Goal: Book appointment/travel/reservation

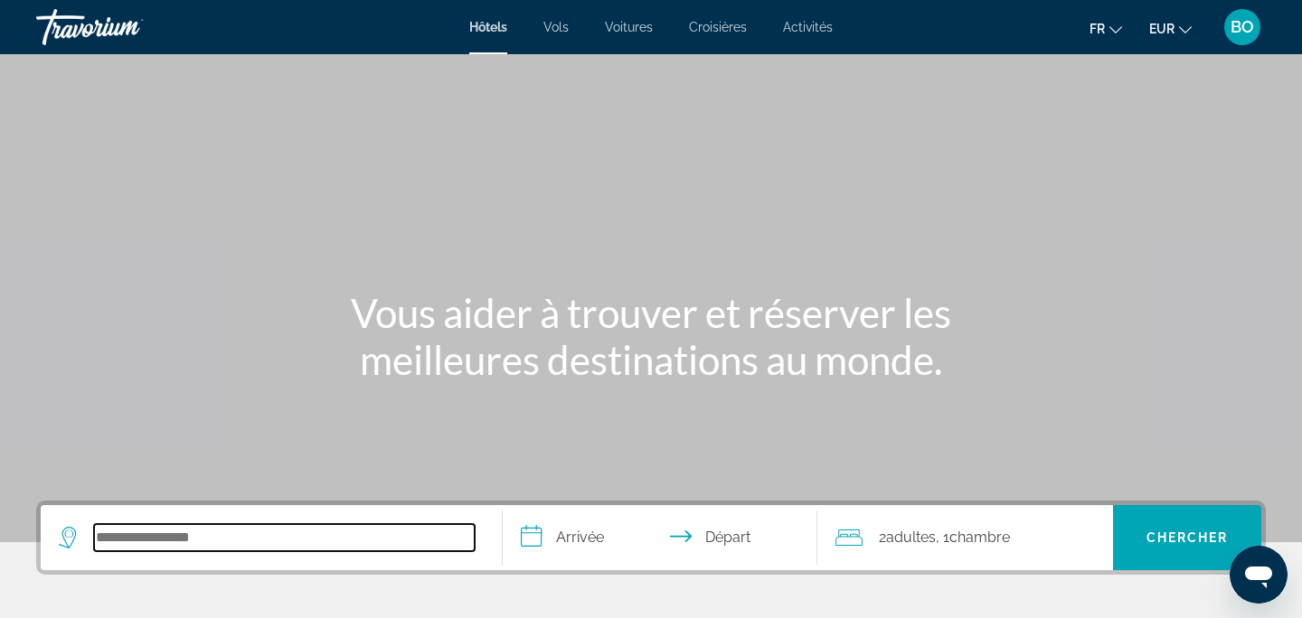
click at [133, 549] on input "Search hotel destination" at bounding box center [284, 537] width 381 height 27
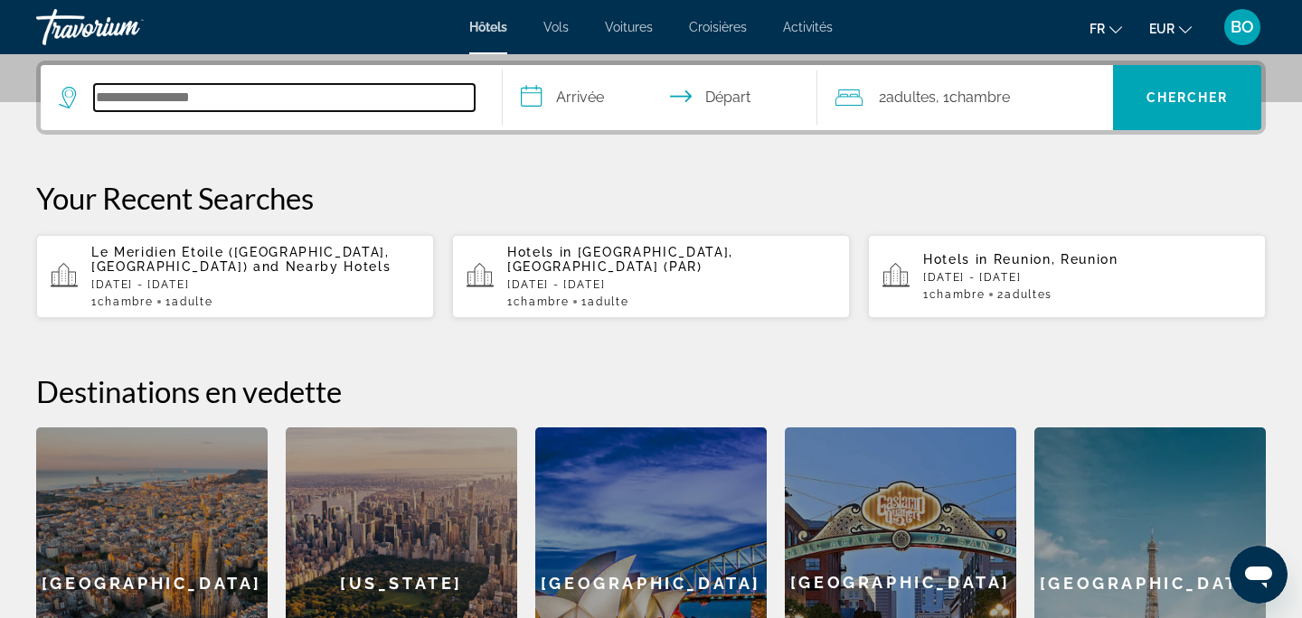
scroll to position [442, 0]
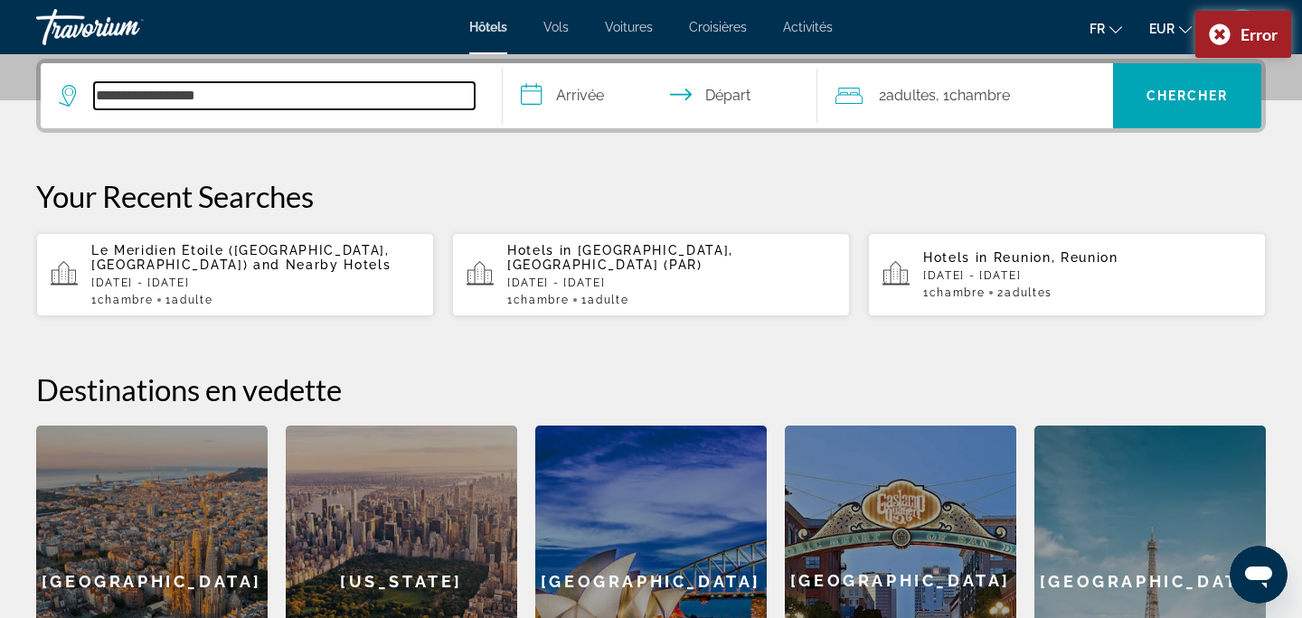
click at [324, 101] on input "**********" at bounding box center [284, 95] width 381 height 27
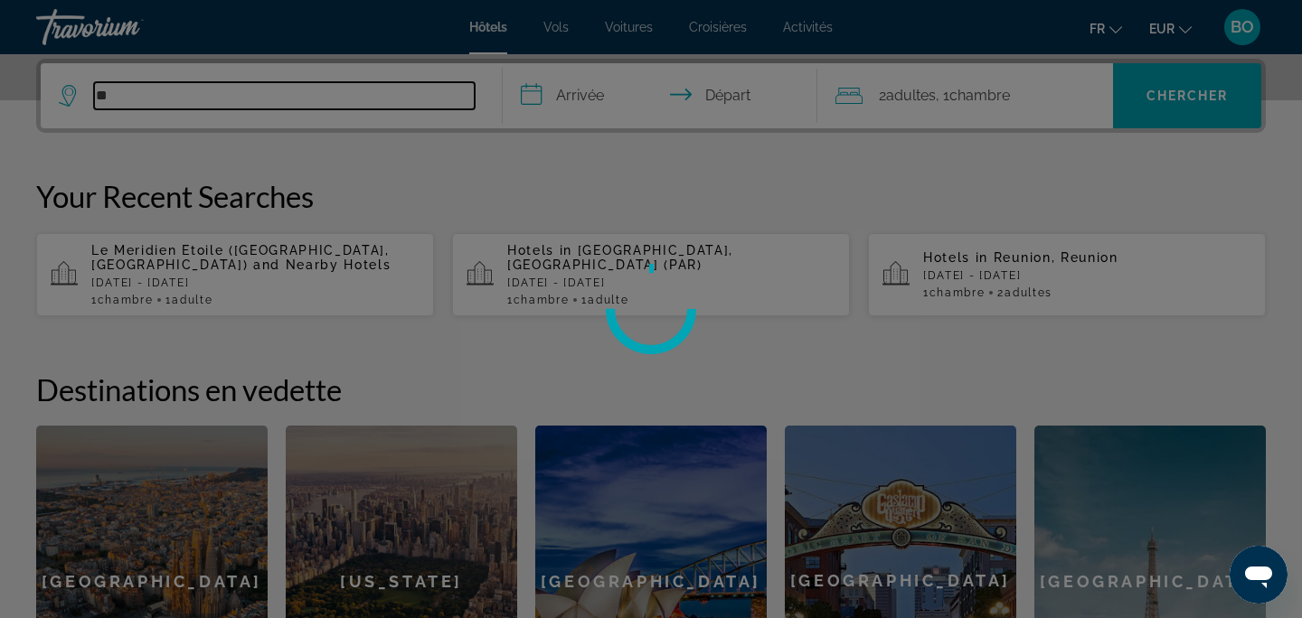
type input "*"
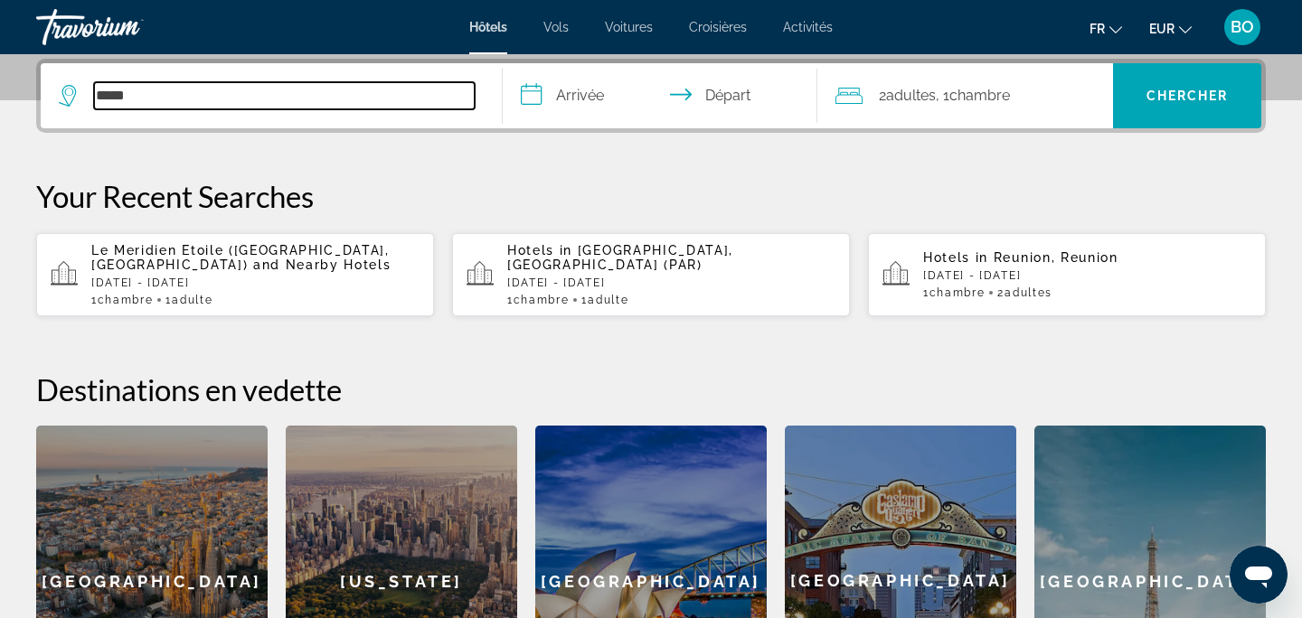
click at [197, 95] on input "*****" at bounding box center [284, 95] width 381 height 27
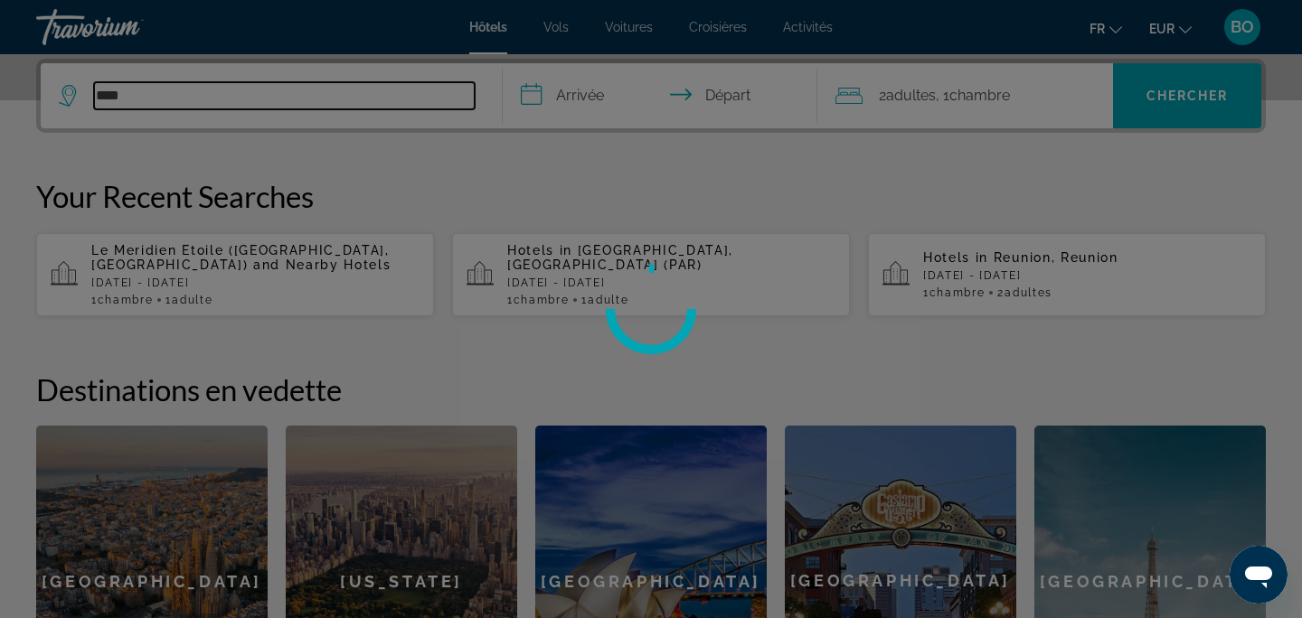
type input "*****"
click at [225, 91] on div at bounding box center [651, 309] width 1302 height 618
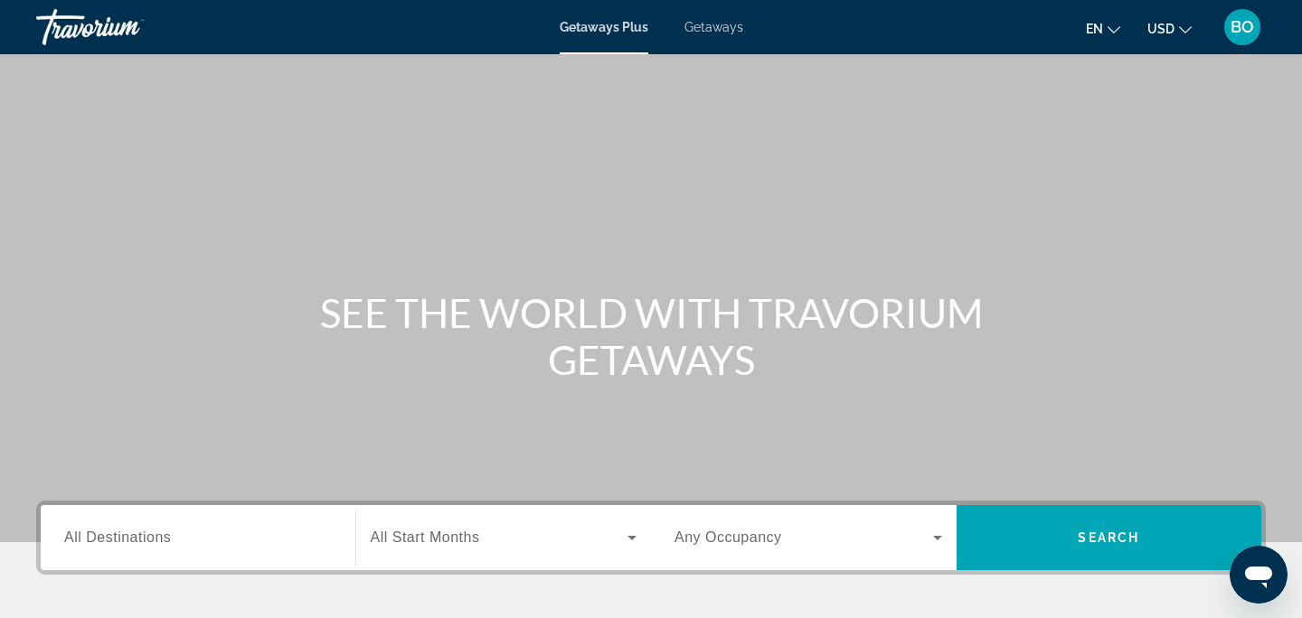
click at [167, 543] on span "All Destinations" at bounding box center [117, 537] width 107 height 15
click at [167, 543] on input "Destination All Destinations" at bounding box center [198, 539] width 268 height 22
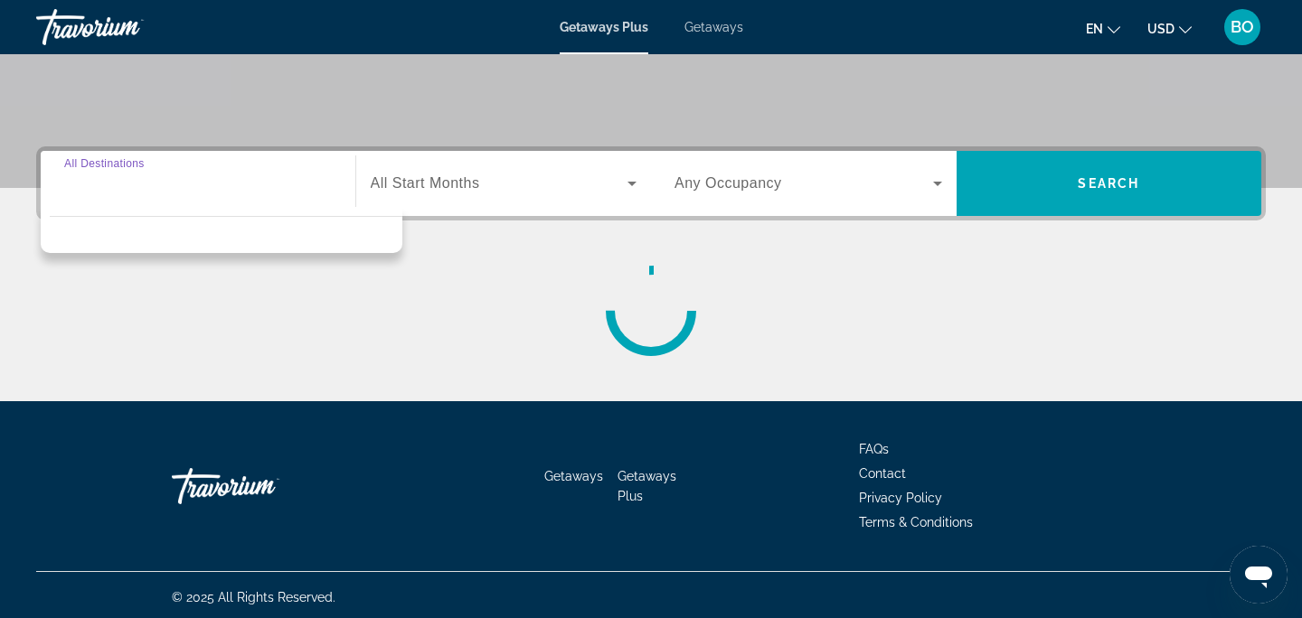
scroll to position [359, 0]
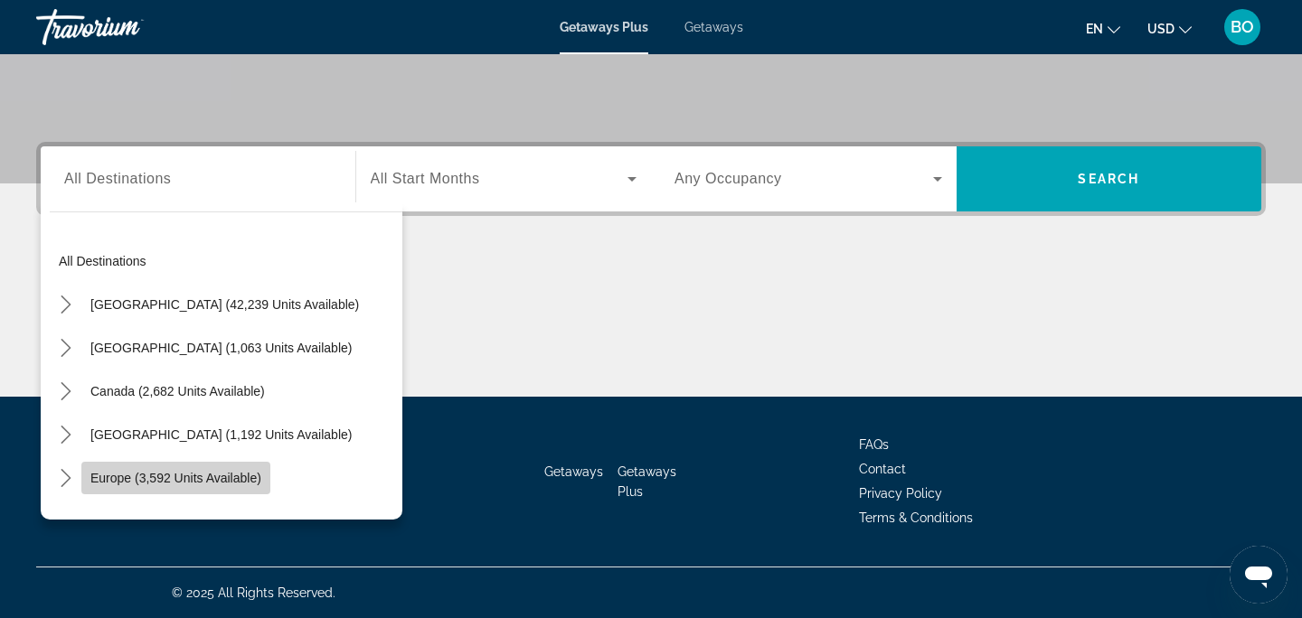
click at [231, 480] on span "Europe (3,592 units available)" at bounding box center [175, 478] width 171 height 14
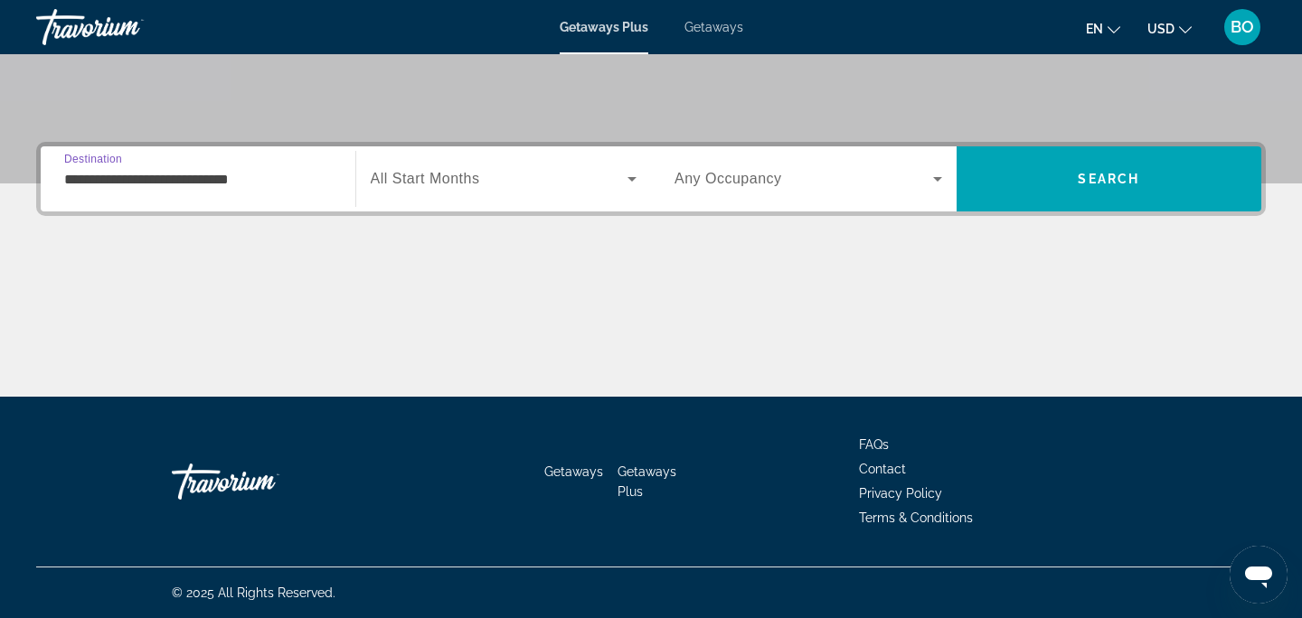
click at [203, 184] on input "**********" at bounding box center [198, 180] width 268 height 22
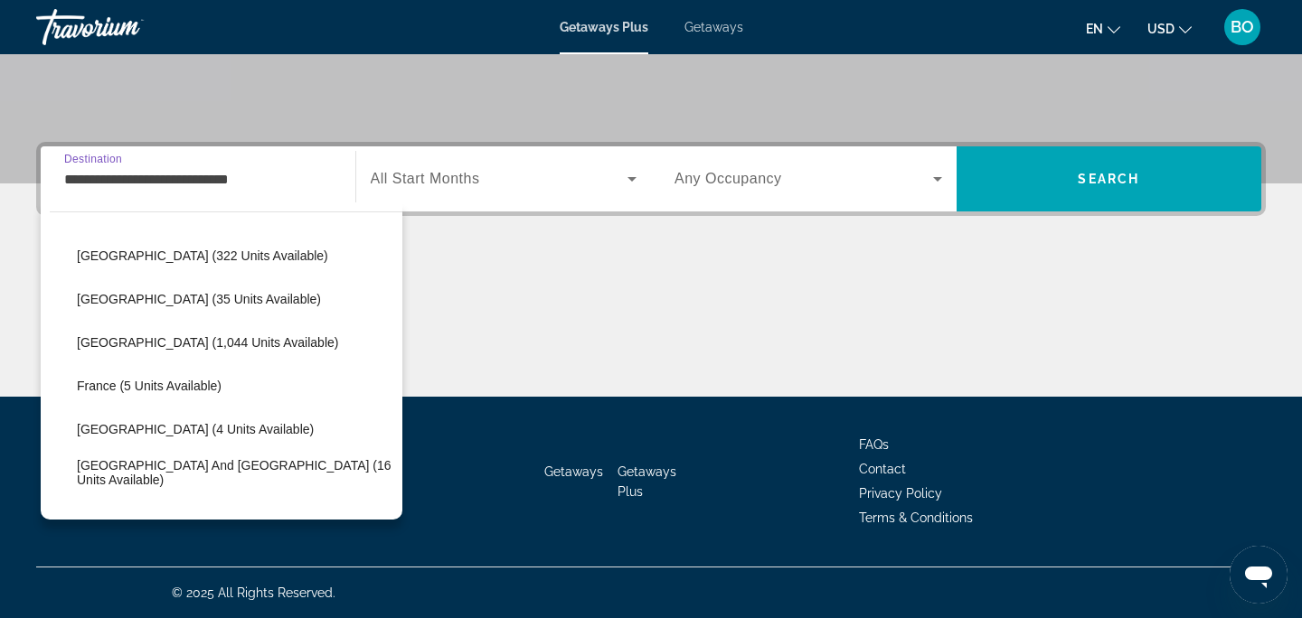
scroll to position [322, 0]
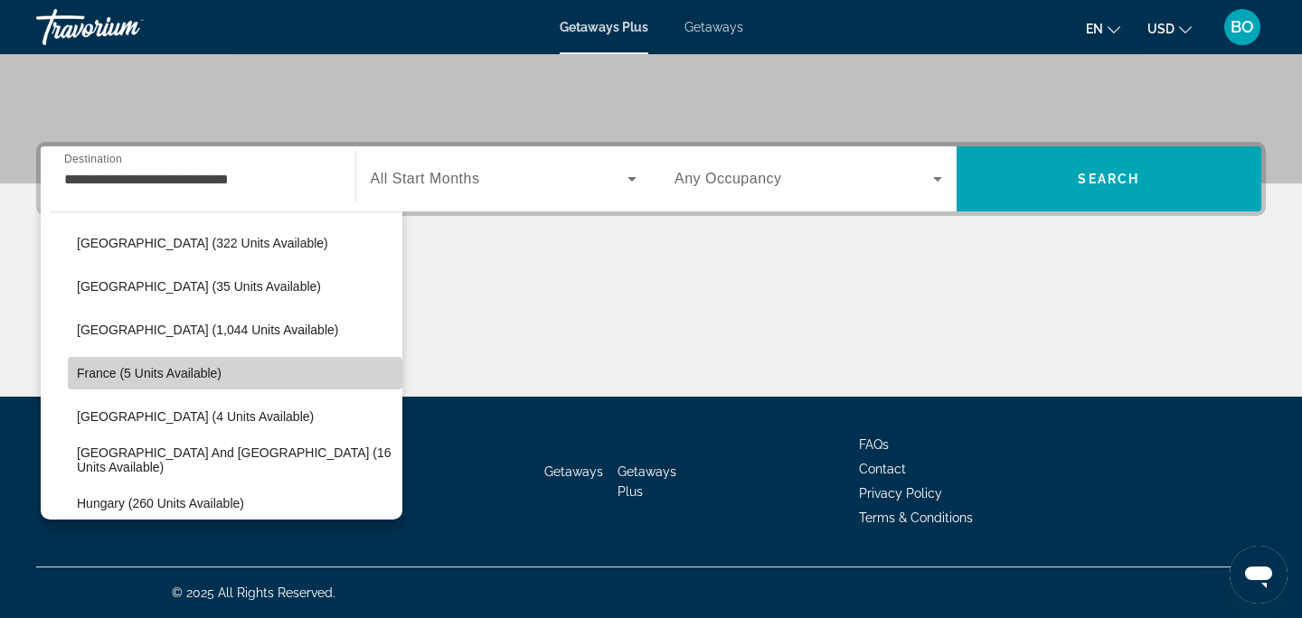
click at [156, 369] on span "France (5 units available)" at bounding box center [149, 373] width 145 height 14
type input "**********"
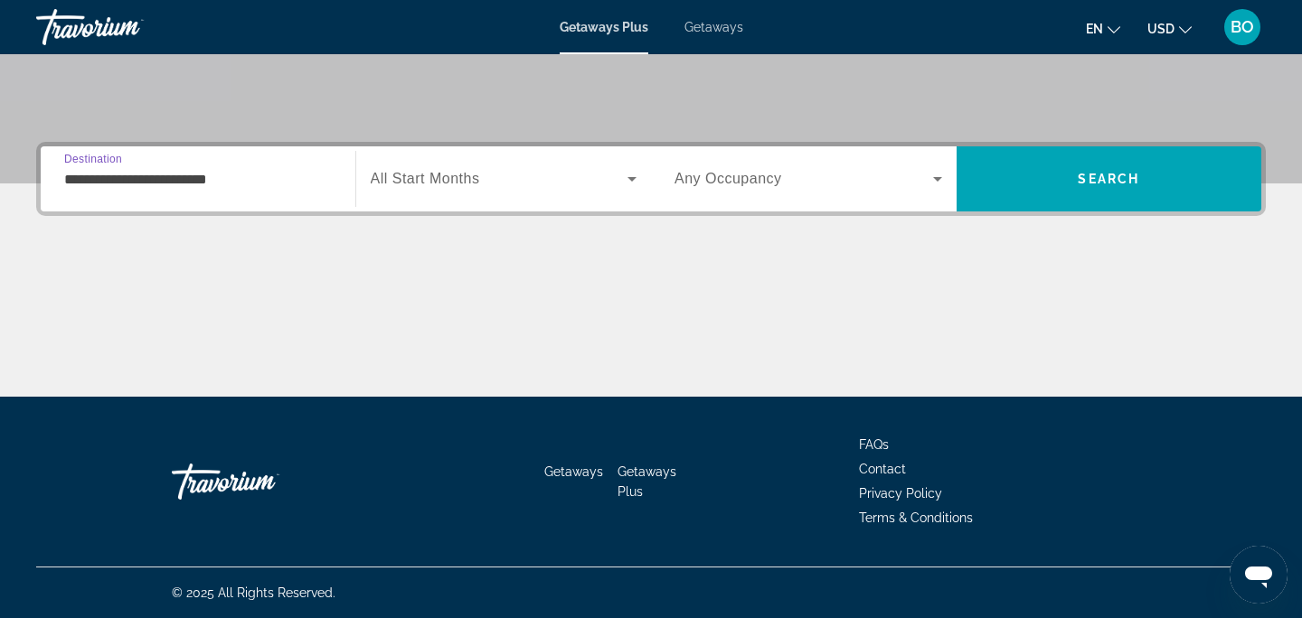
click at [445, 161] on div "Search widget" at bounding box center [504, 179] width 267 height 51
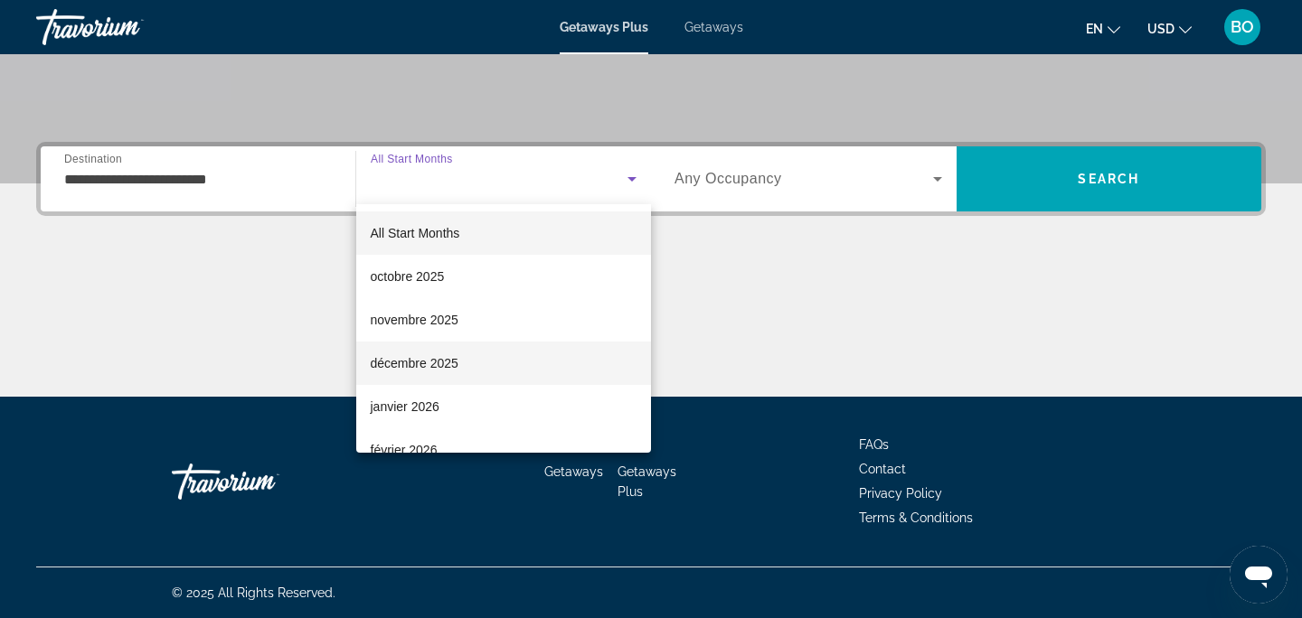
click at [524, 366] on mat-option "décembre 2025" at bounding box center [504, 363] width 296 height 43
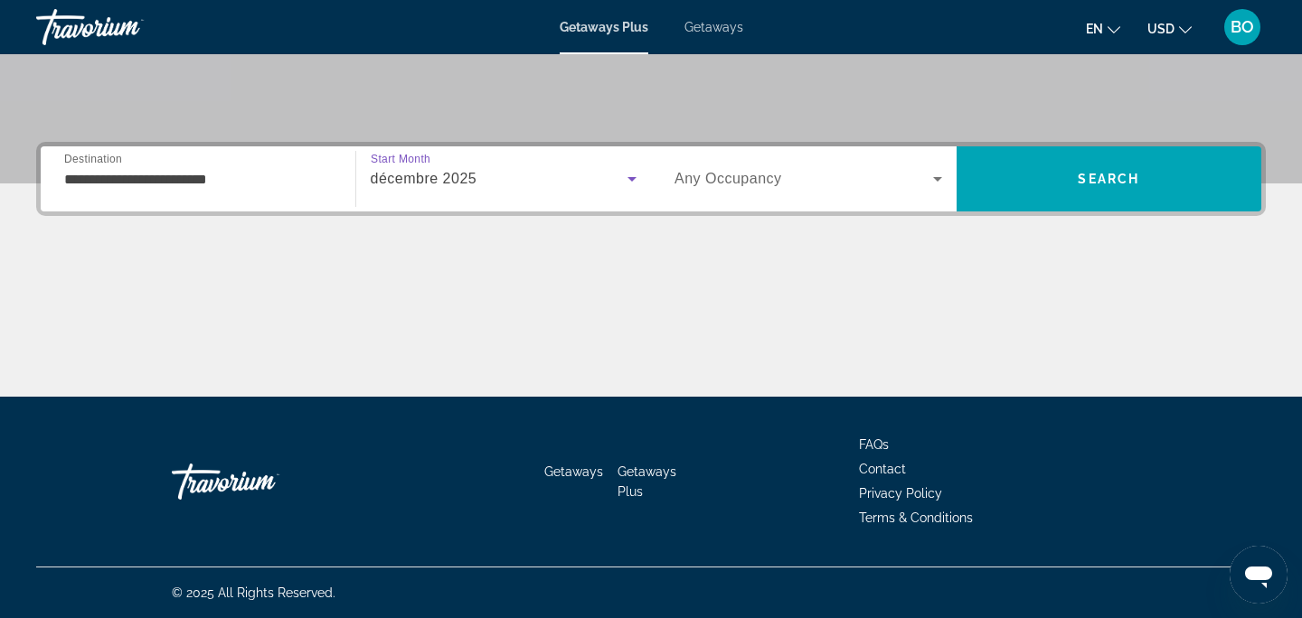
click at [768, 169] on span "Search widget" at bounding box center [804, 179] width 259 height 22
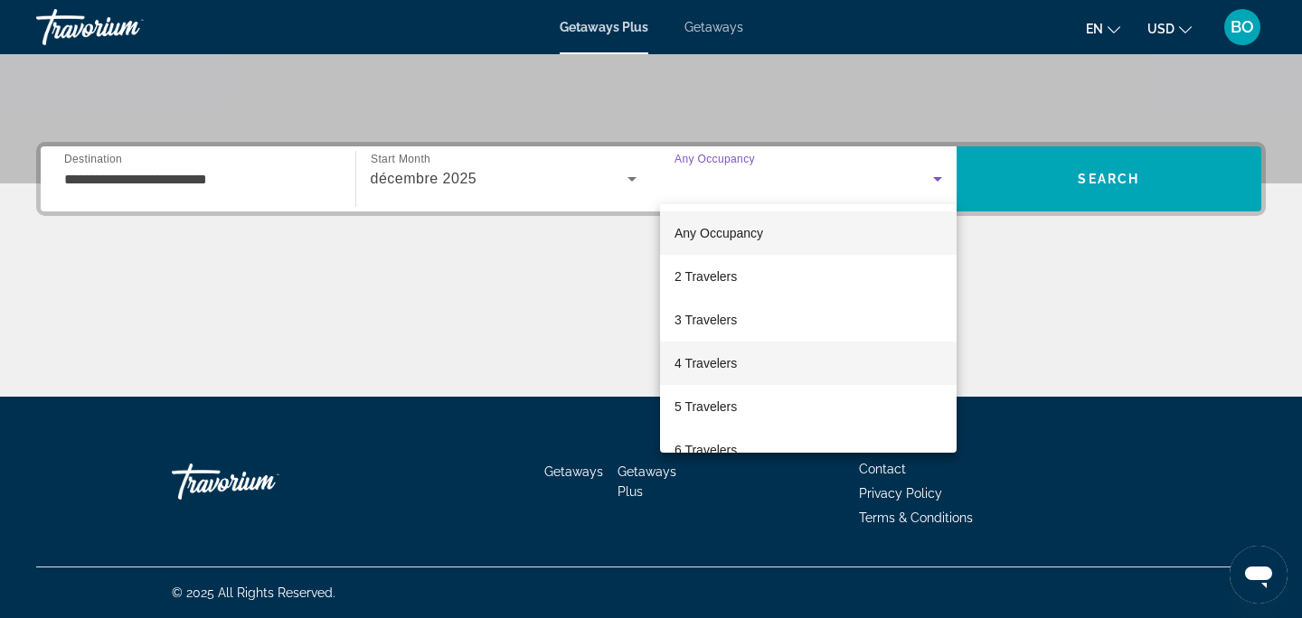
click at [792, 373] on mat-option "4 Travelers" at bounding box center [808, 363] width 297 height 43
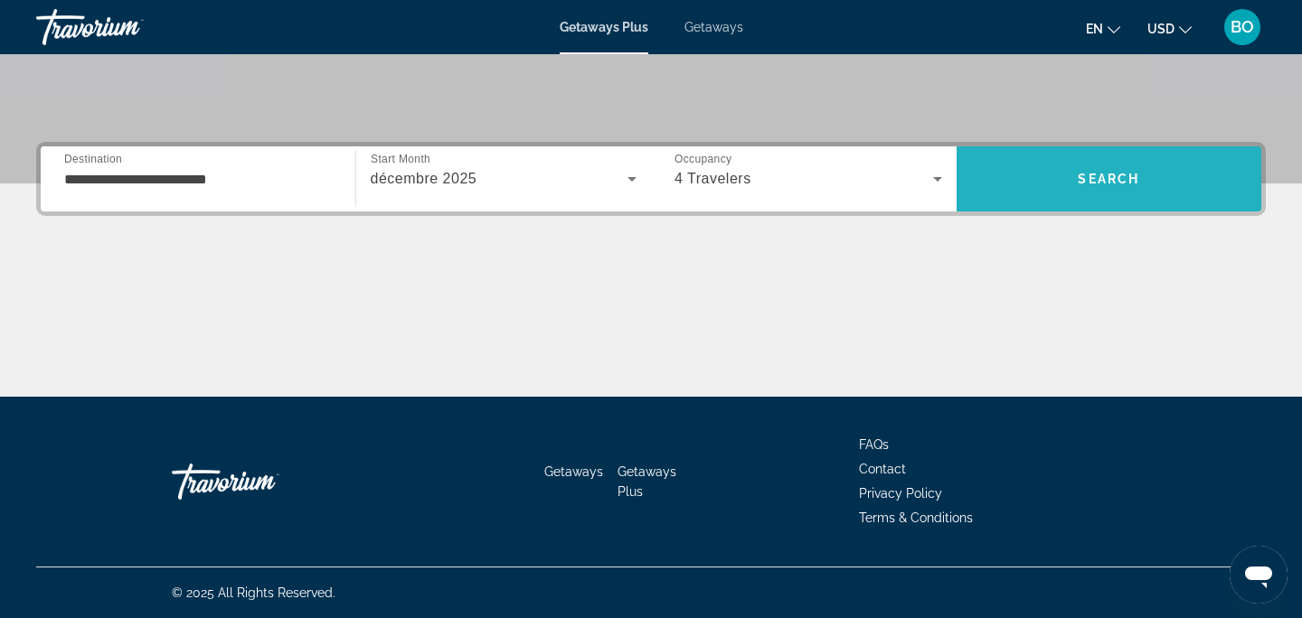
click at [1114, 174] on span "Search" at bounding box center [1108, 179] width 61 height 14
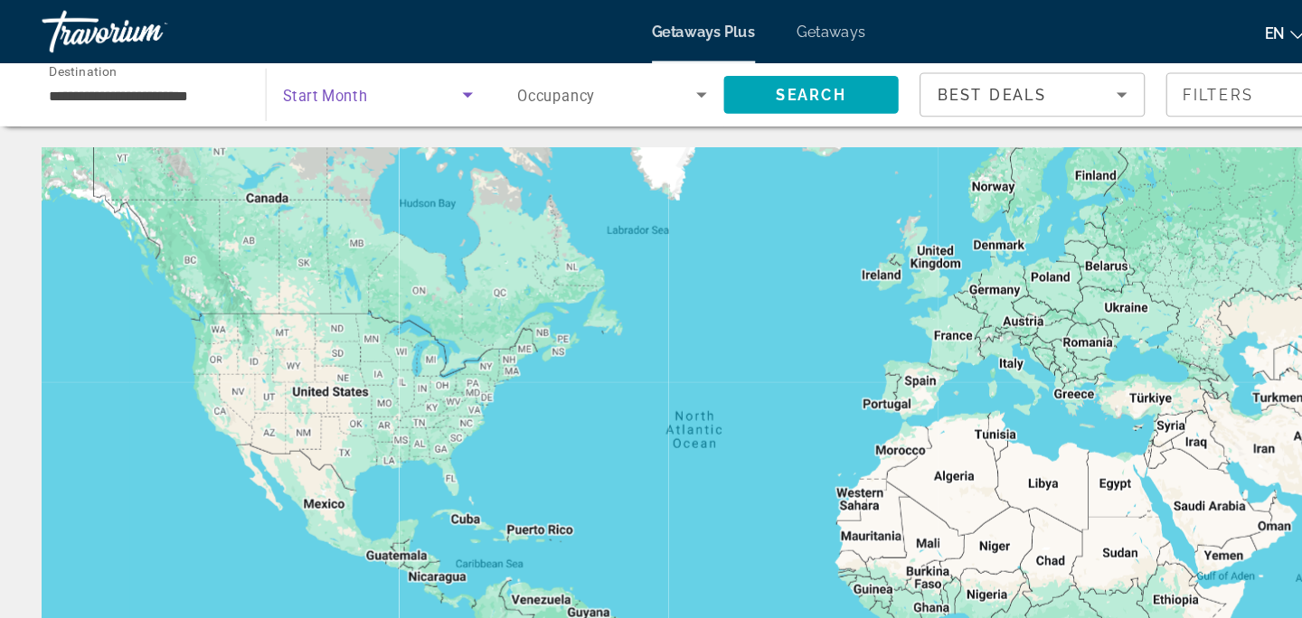
click at [356, 80] on span "Search widget" at bounding box center [320, 82] width 154 height 22
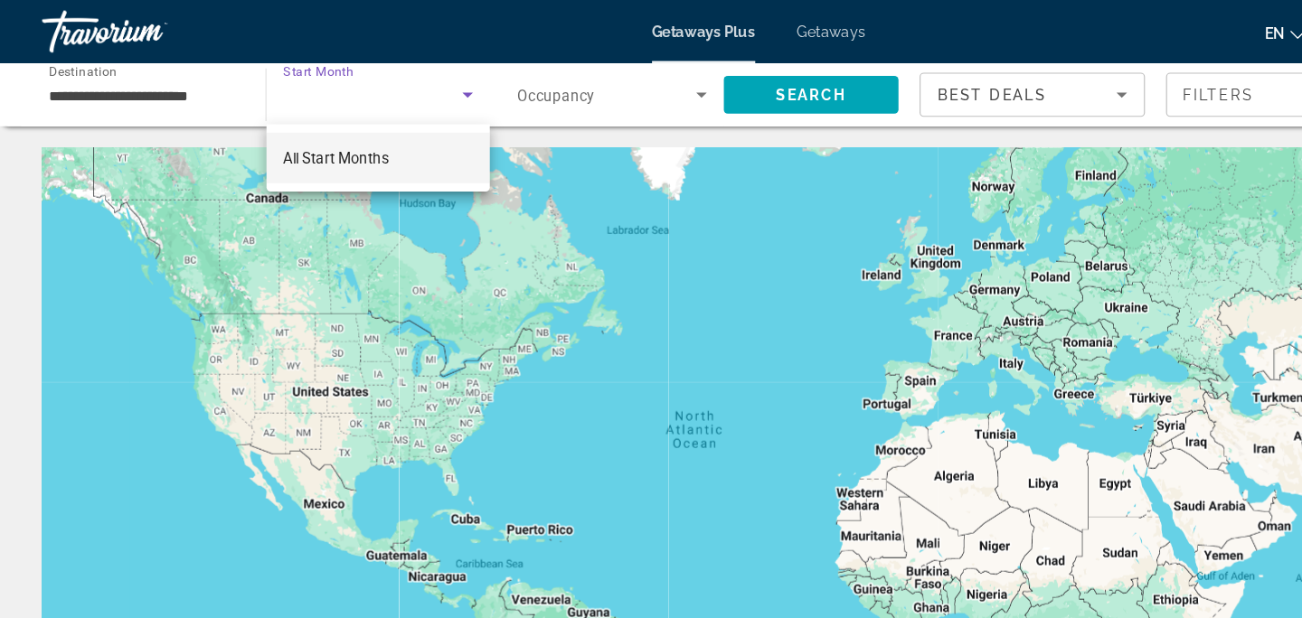
click at [154, 81] on div at bounding box center [651, 309] width 1302 height 618
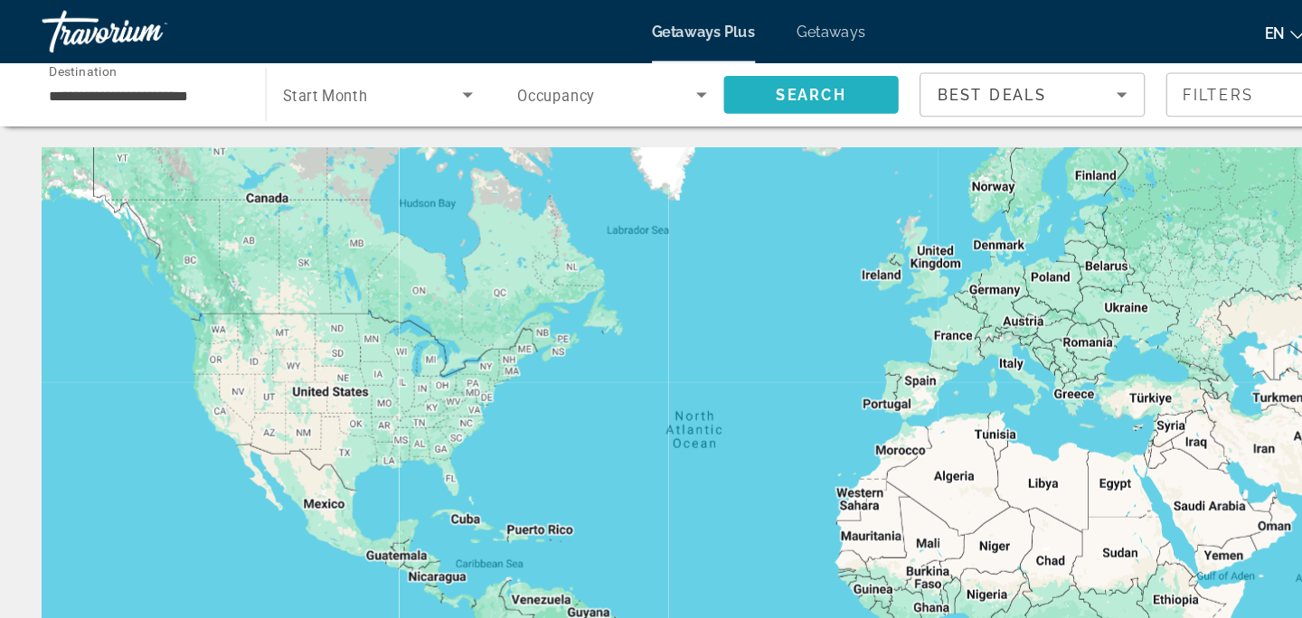
click at [701, 85] on span "Search" at bounding box center [695, 81] width 61 height 14
click at [687, 18] on div "Getaways Plus Getaways en English Español Français Italiano Português русский U…" at bounding box center [651, 27] width 1302 height 47
click at [714, 36] on div "Getaways Plus Getaways en English Español Français Italiano Português русский U…" at bounding box center [651, 27] width 1302 height 47
click at [716, 30] on span "Getaways" at bounding box center [713, 27] width 59 height 14
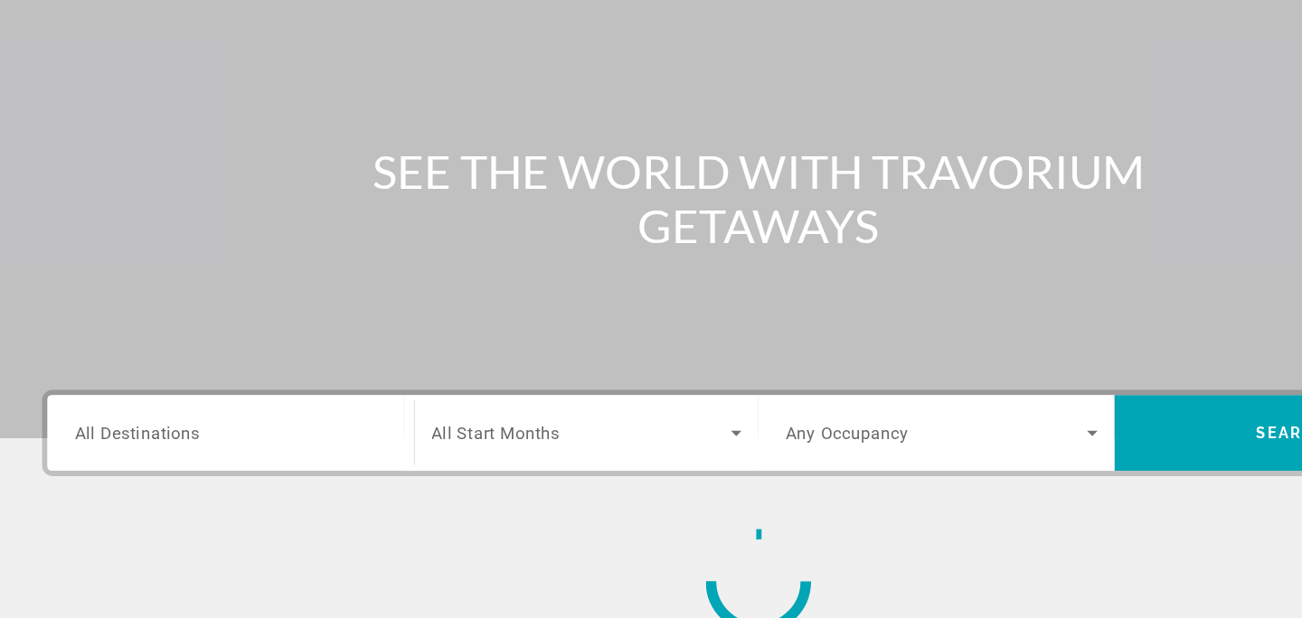
scroll to position [82, 0]
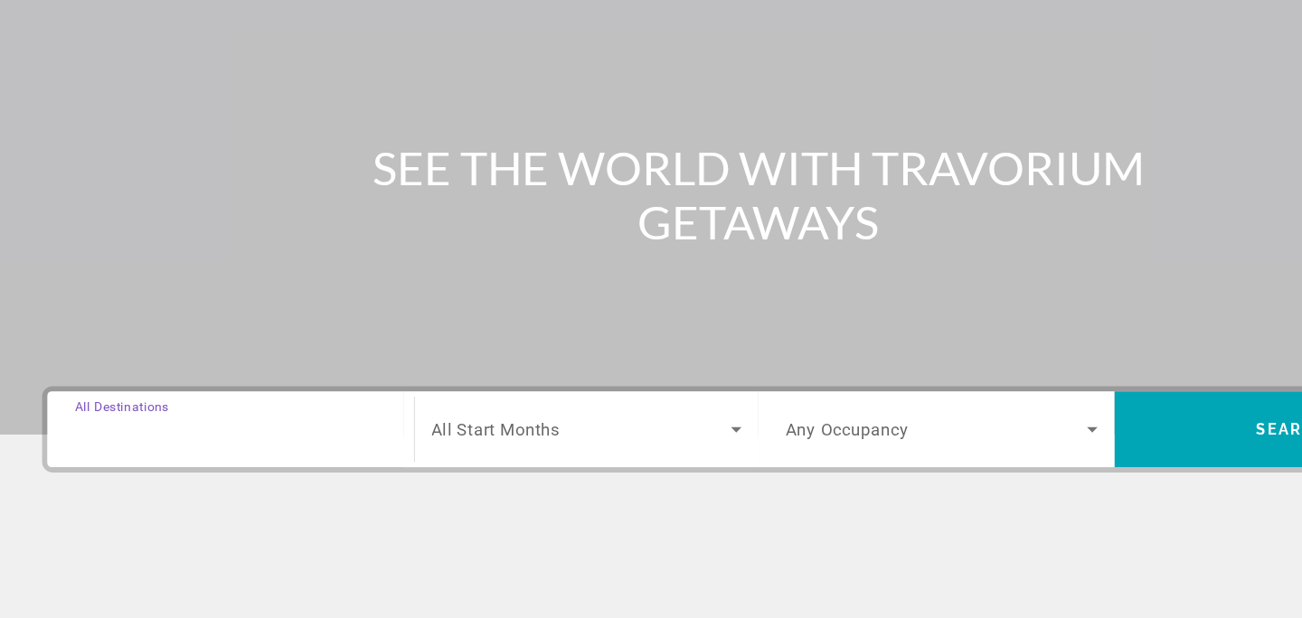
click at [137, 444] on div "Destination All Destinations" at bounding box center [198, 456] width 268 height 52
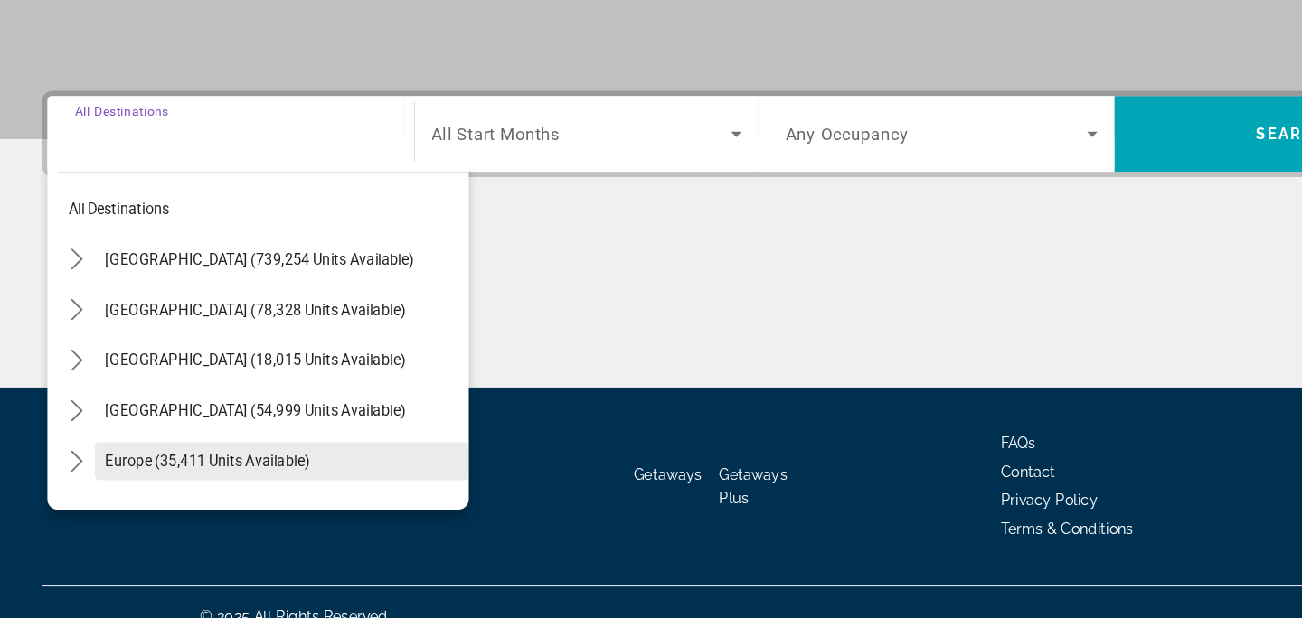
scroll to position [354, 0]
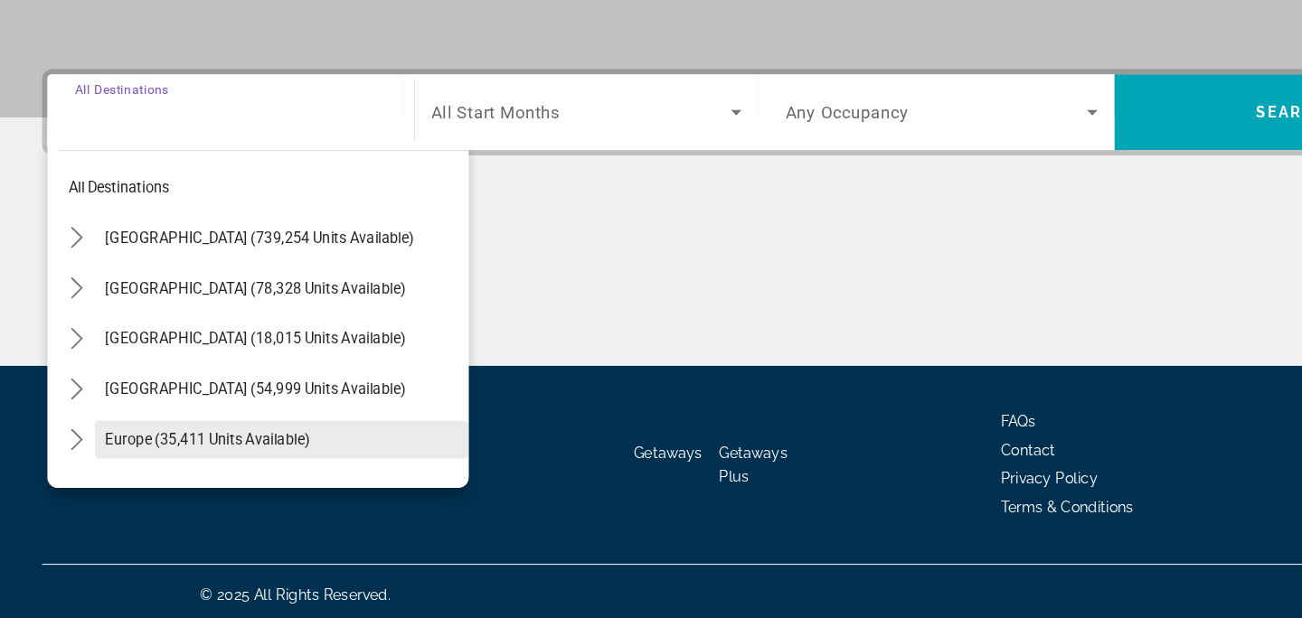
click at [190, 455] on span "Select destination: Europe (35,411 units available)" at bounding box center [241, 464] width 321 height 43
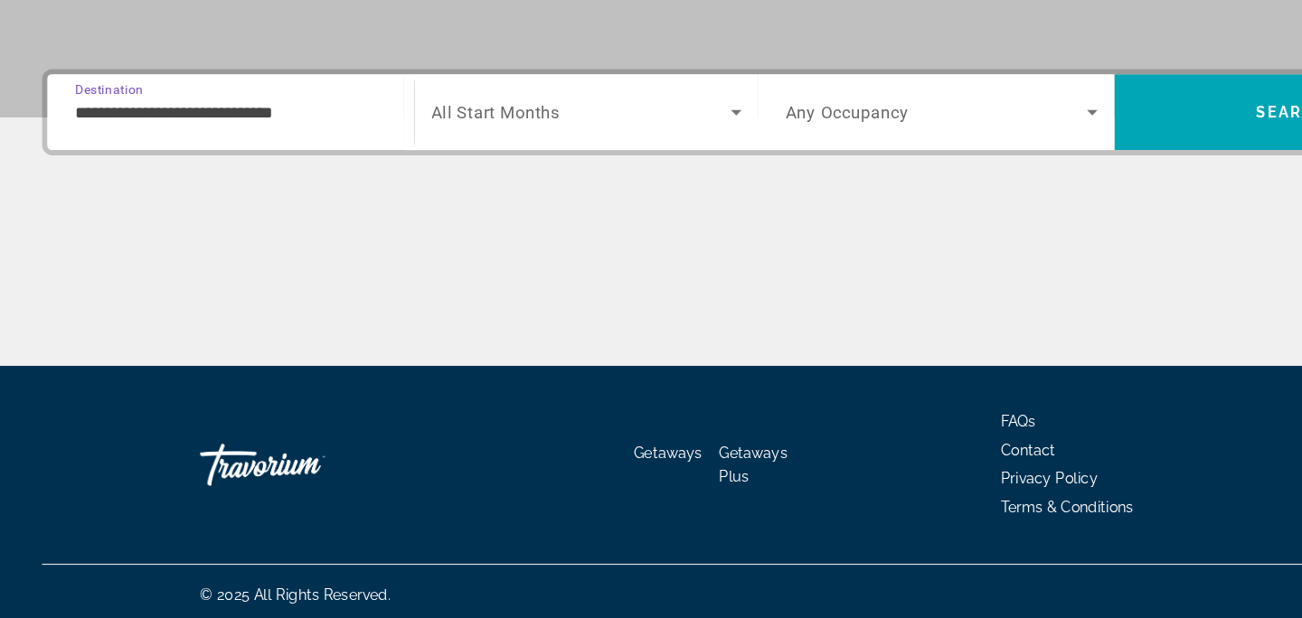
click at [205, 191] on input "**********" at bounding box center [198, 185] width 268 height 22
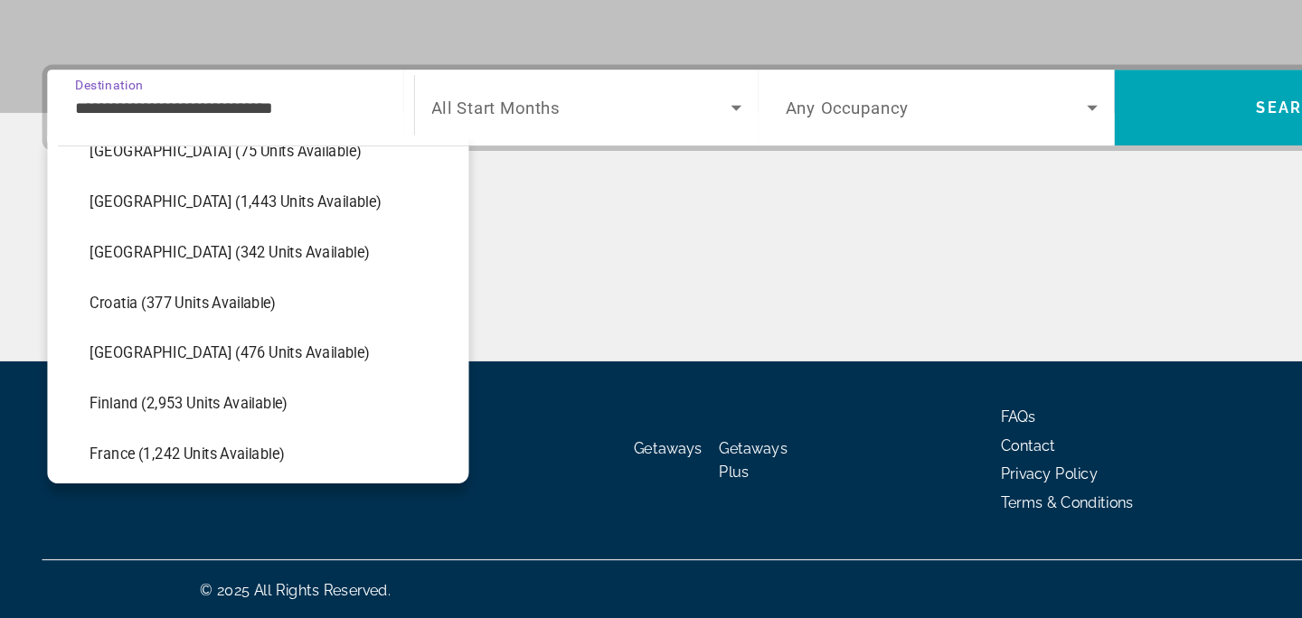
scroll to position [296, 0]
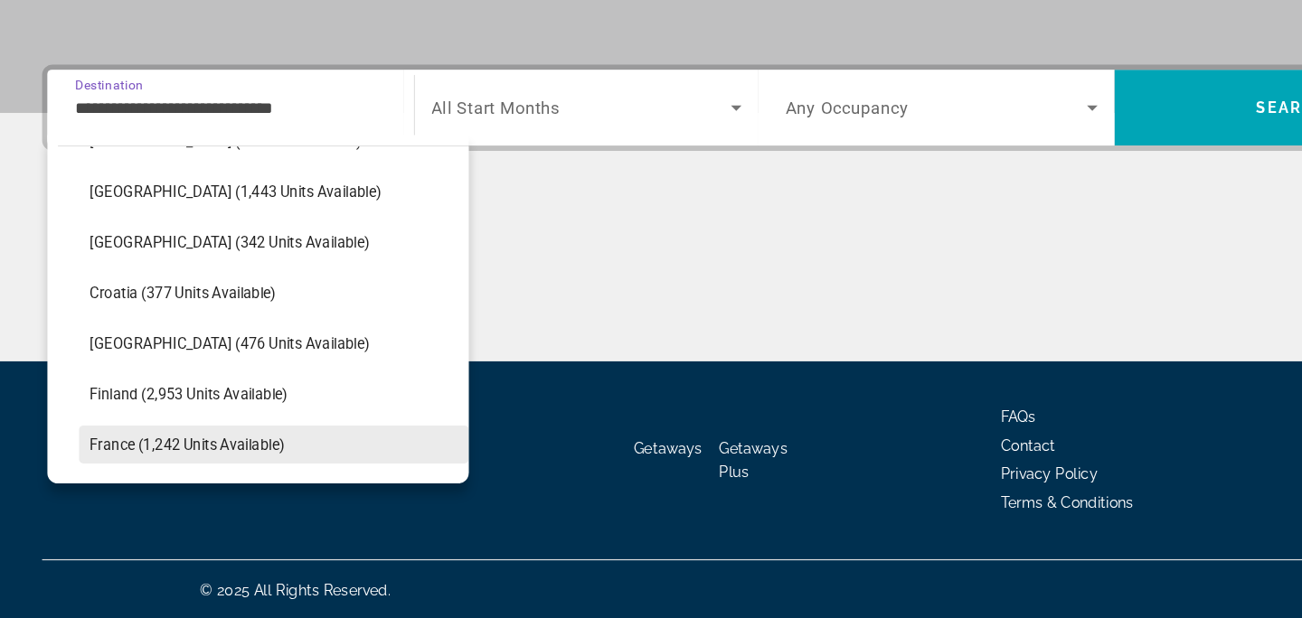
click at [137, 475] on span "France (1,242 units available)" at bounding box center [160, 469] width 167 height 14
type input "**********"
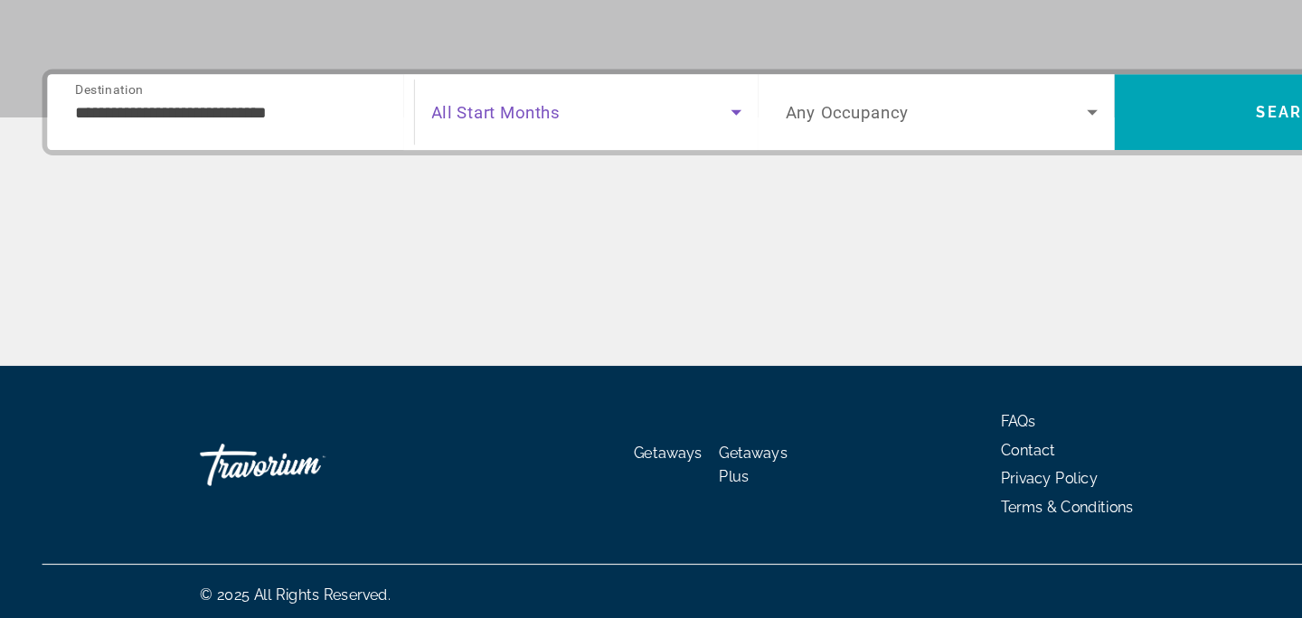
click at [527, 189] on span "Search widget" at bounding box center [500, 180] width 258 height 22
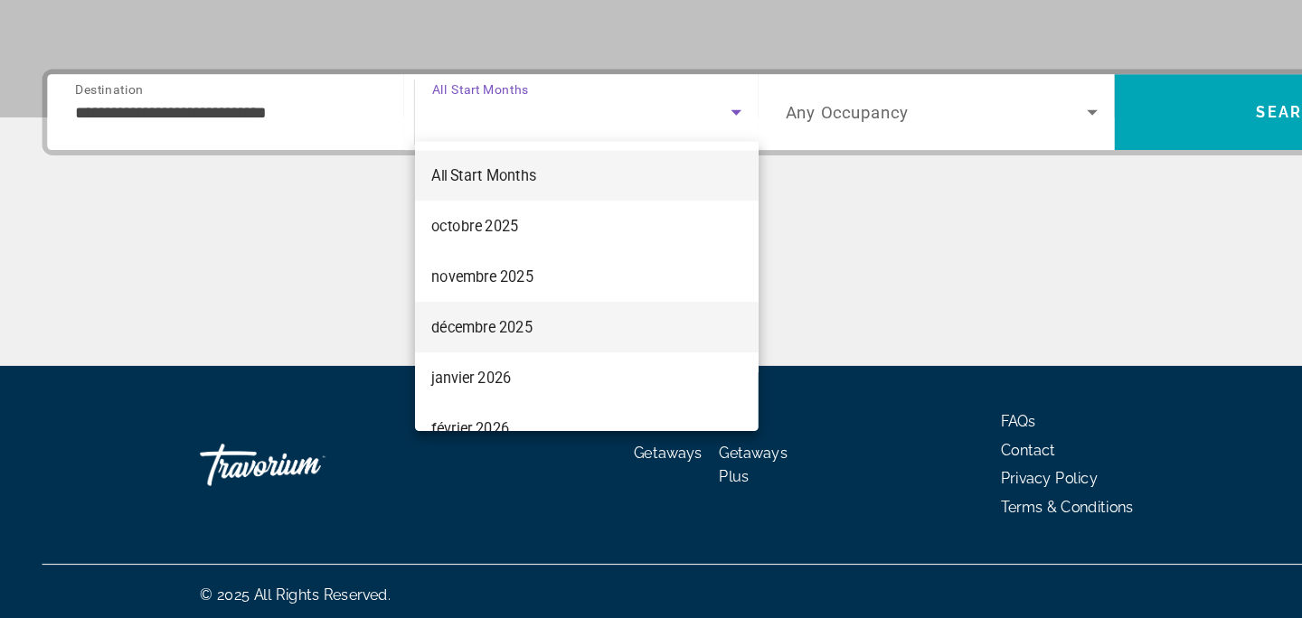
click at [491, 376] on mat-option "décembre 2025" at bounding box center [504, 364] width 296 height 43
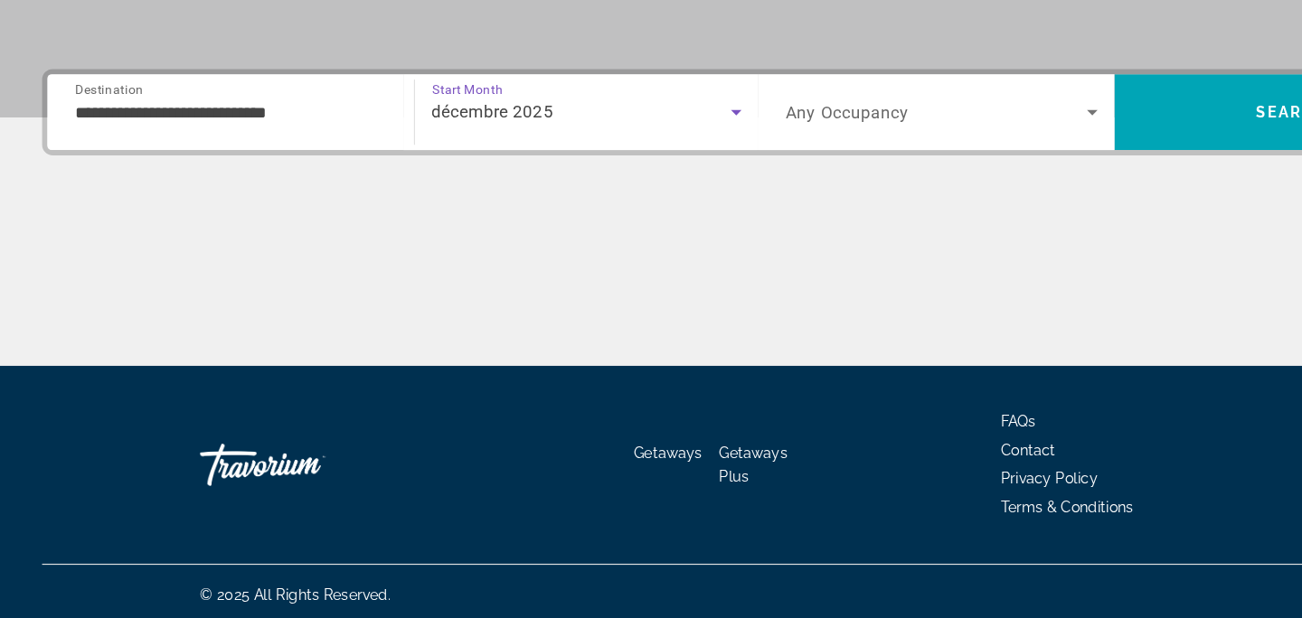
click at [717, 165] on div "Search widget" at bounding box center [809, 180] width 268 height 51
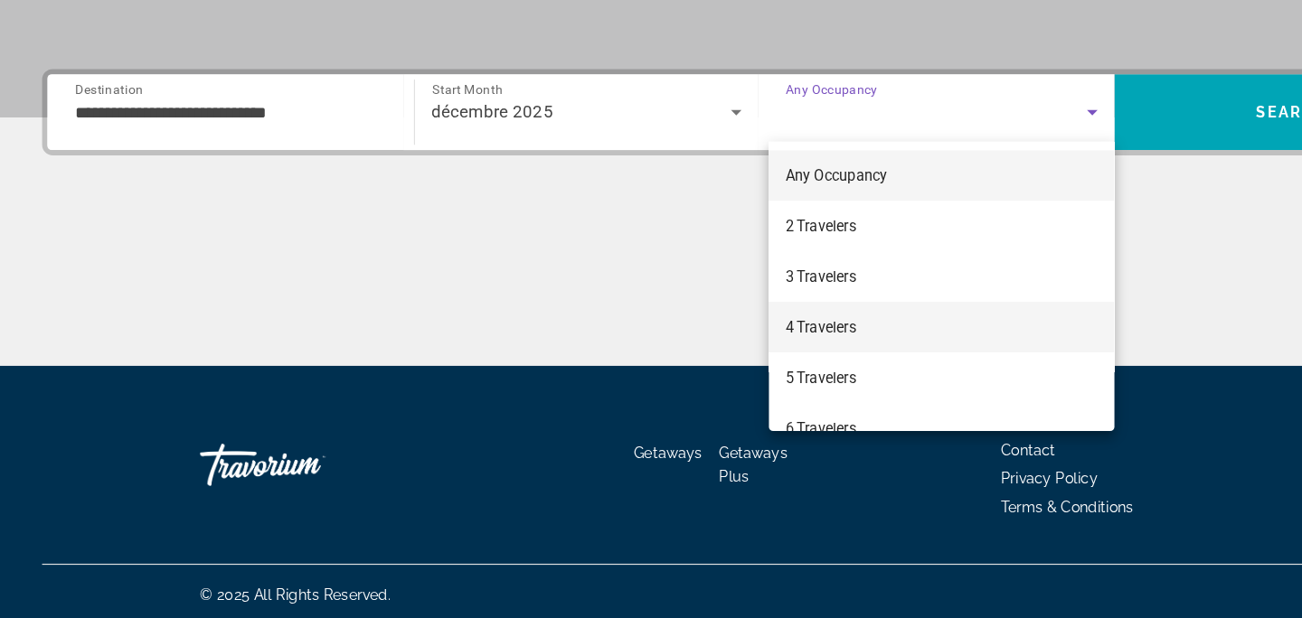
click at [845, 366] on mat-option "4 Travelers" at bounding box center [808, 364] width 297 height 43
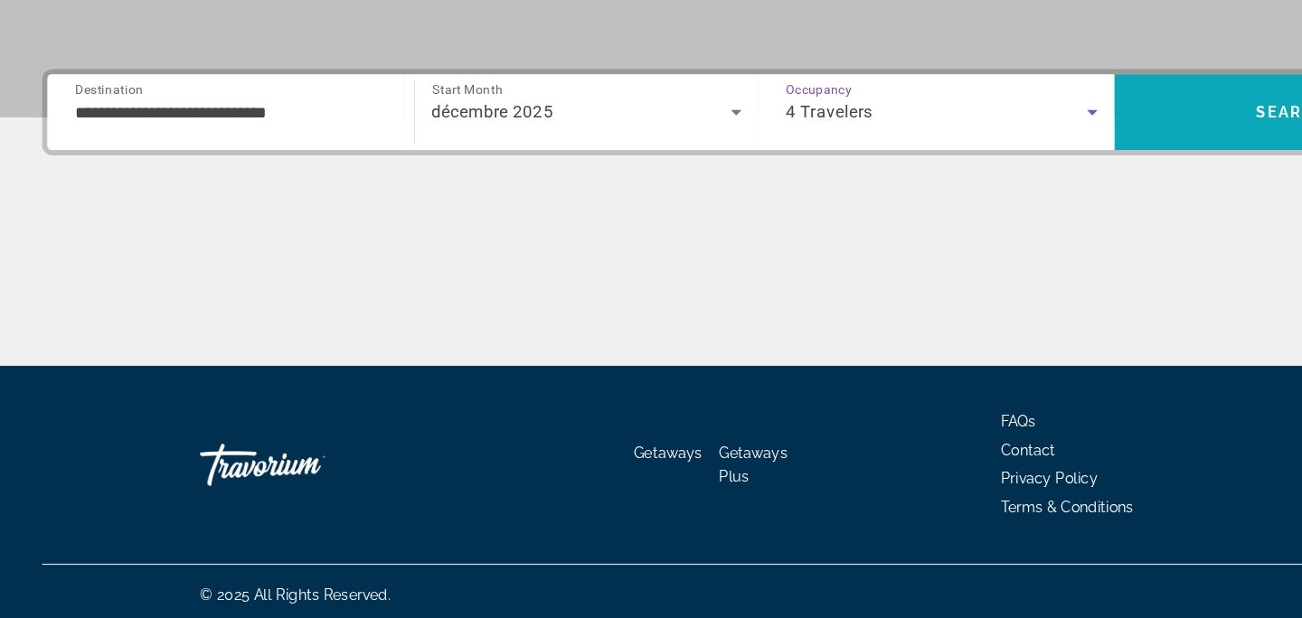
click at [1055, 169] on span "Search" at bounding box center [1110, 179] width 306 height 43
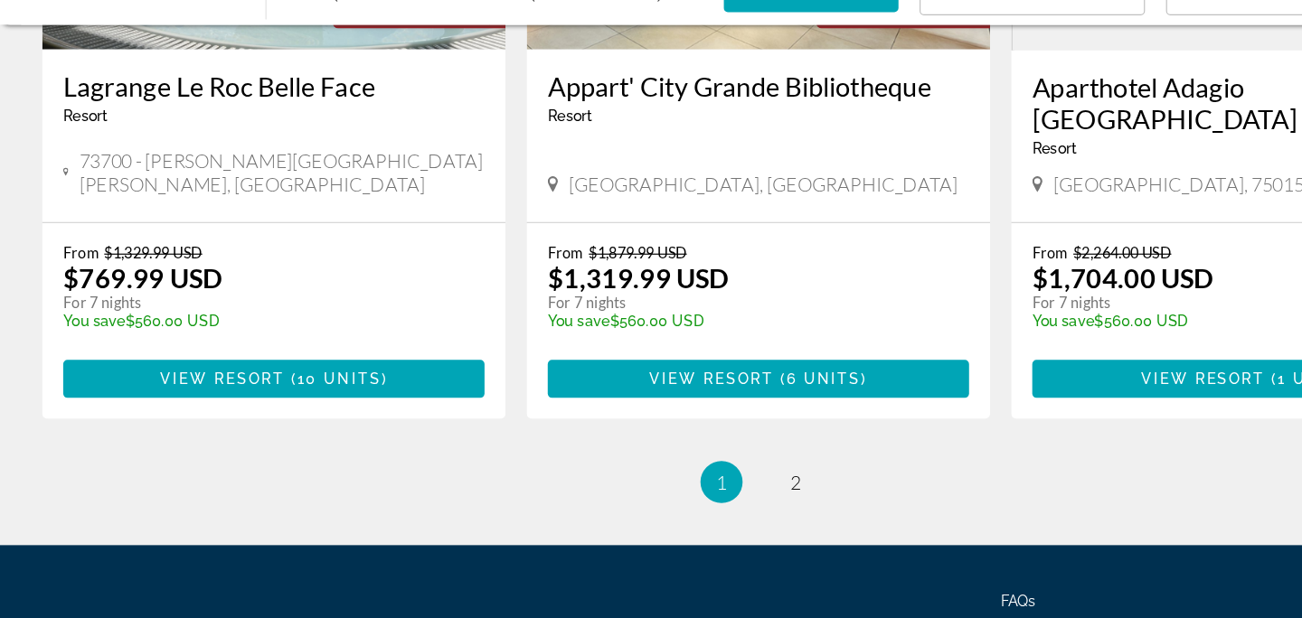
scroll to position [2336, 0]
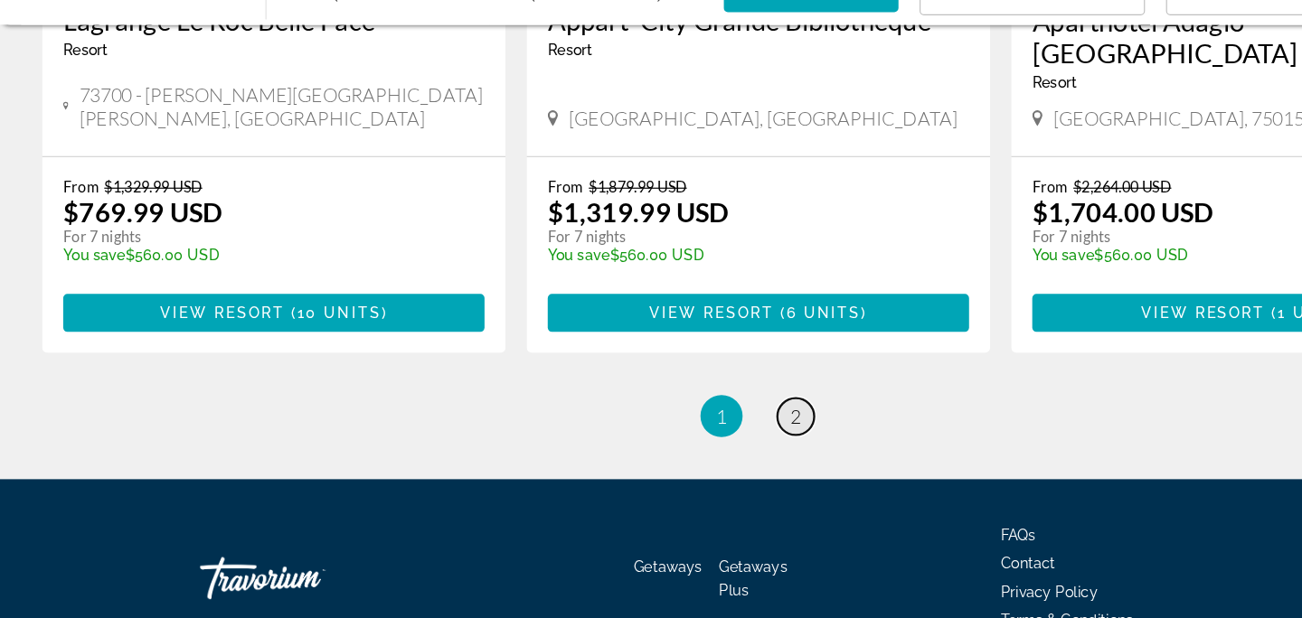
click at [681, 435] on span "2" at bounding box center [682, 445] width 9 height 20
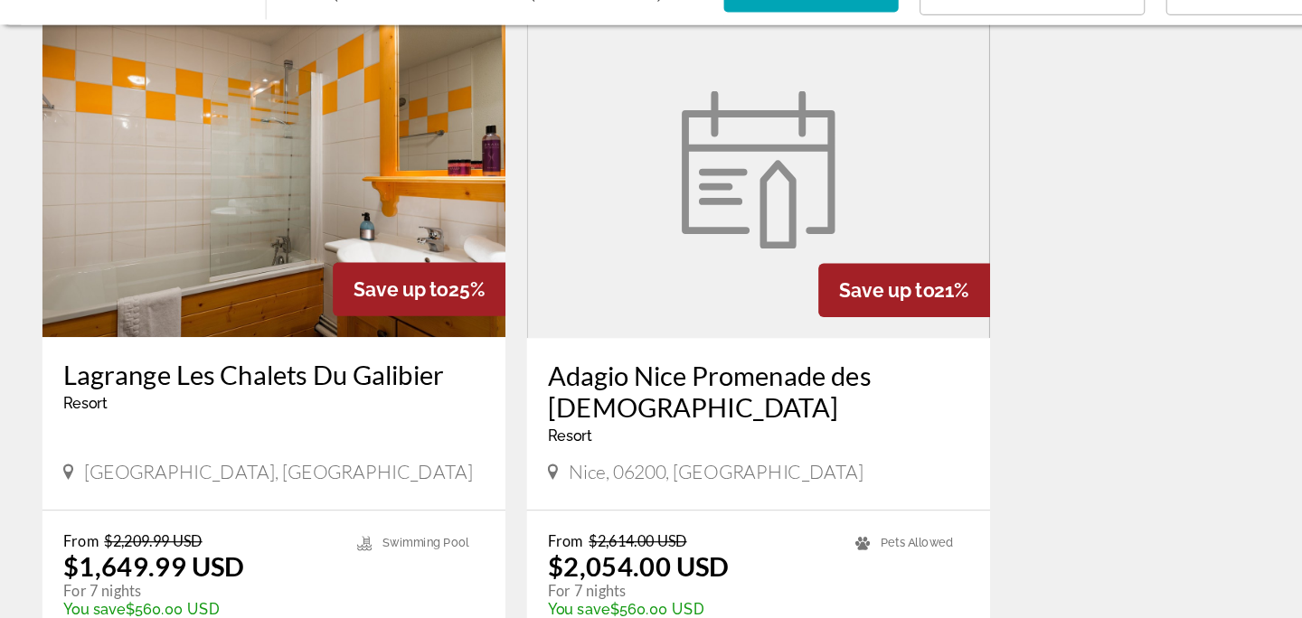
scroll to position [463, 0]
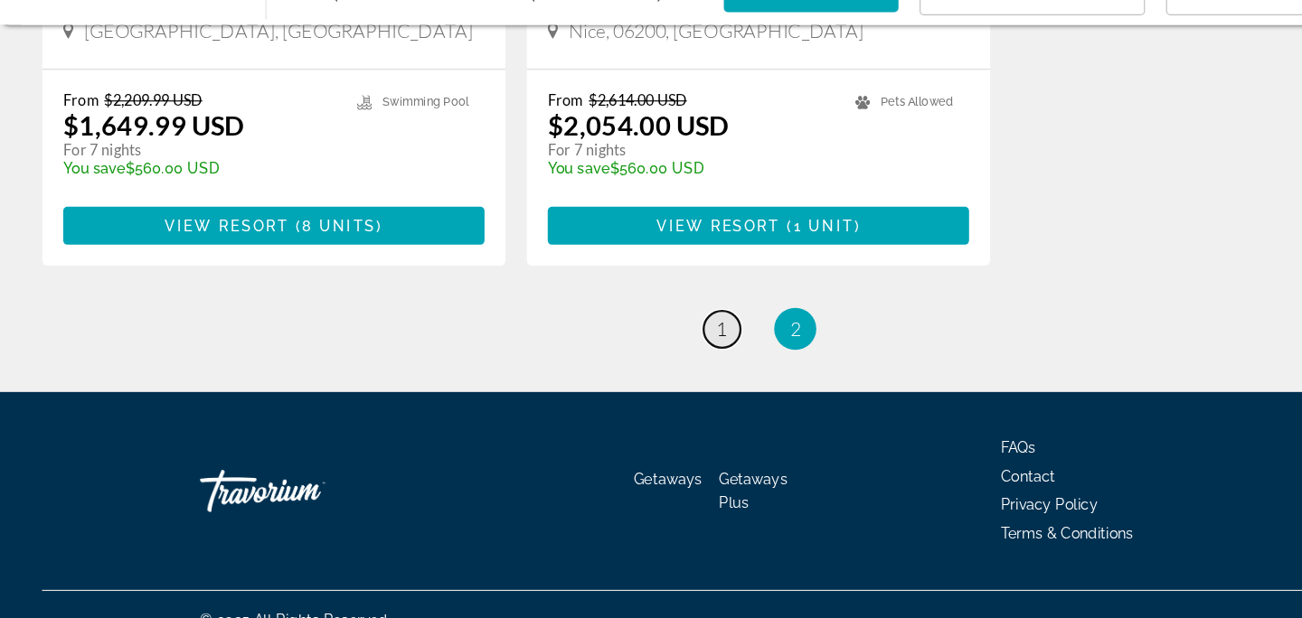
click at [619, 360] on span "1" at bounding box center [619, 370] width 9 height 20
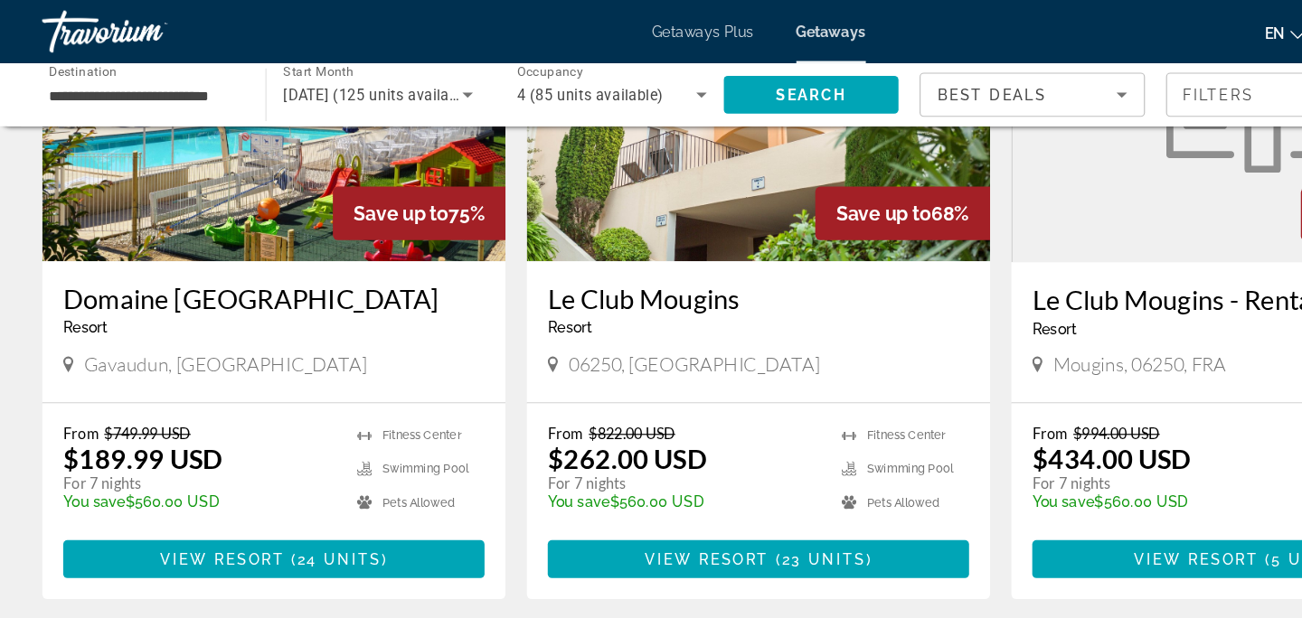
scroll to position [219, 0]
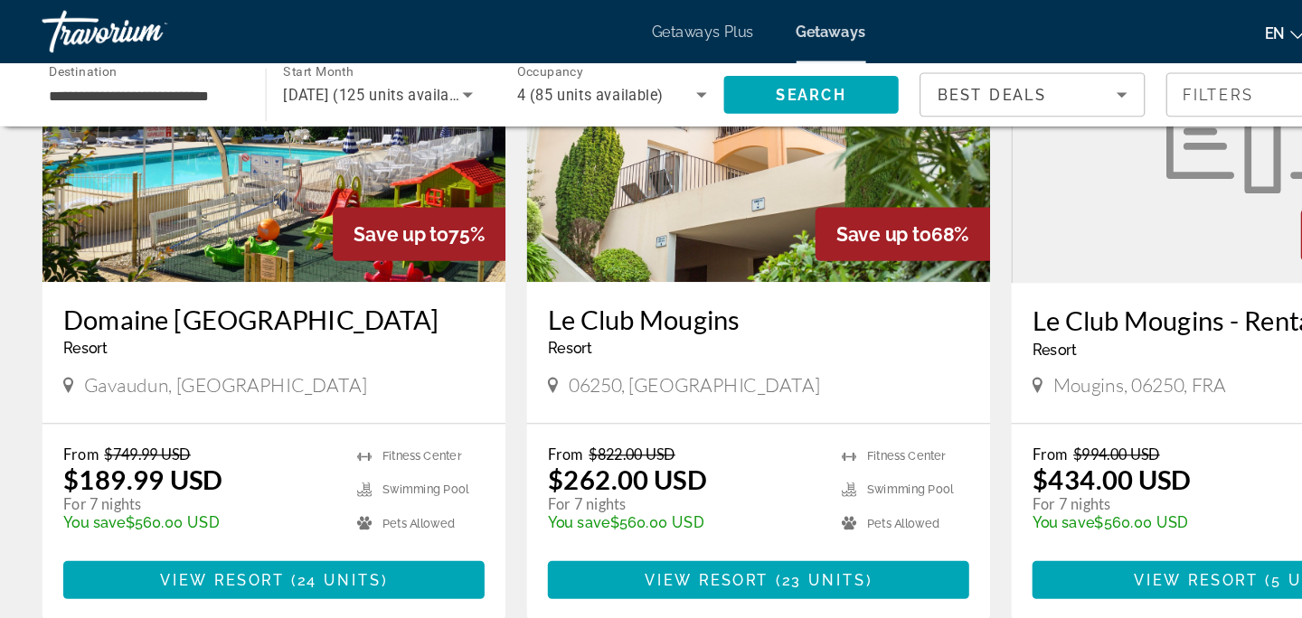
click at [275, 151] on img "Main content" at bounding box center [235, 97] width 398 height 289
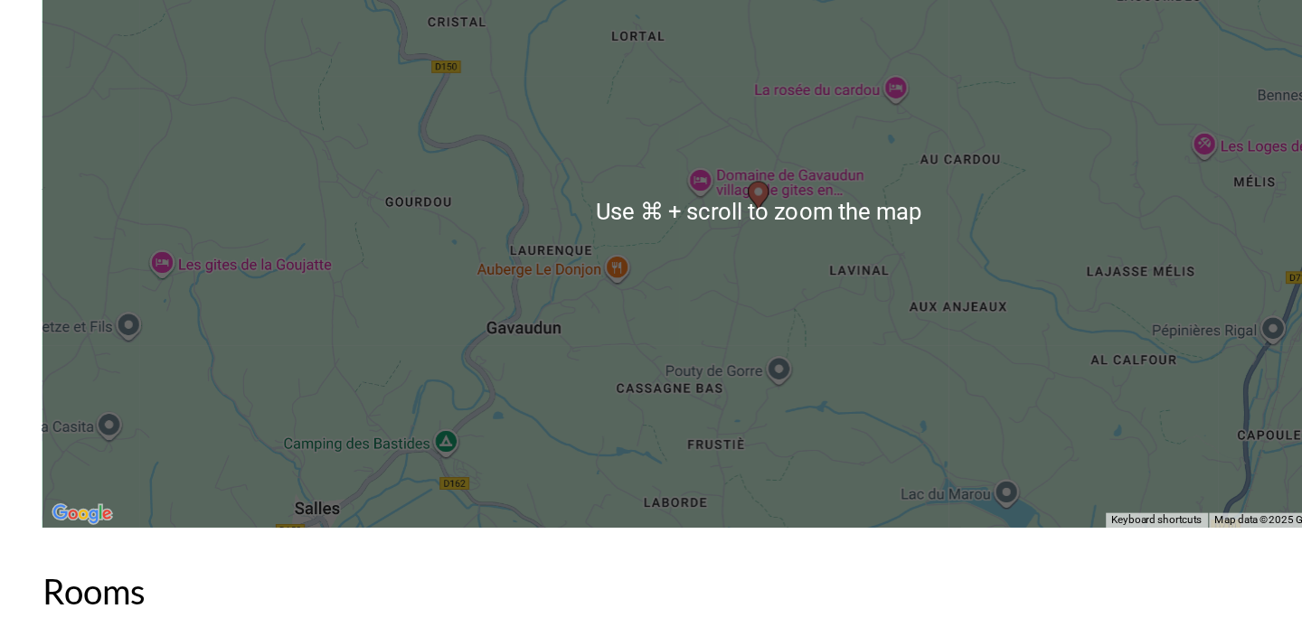
scroll to position [2696, 0]
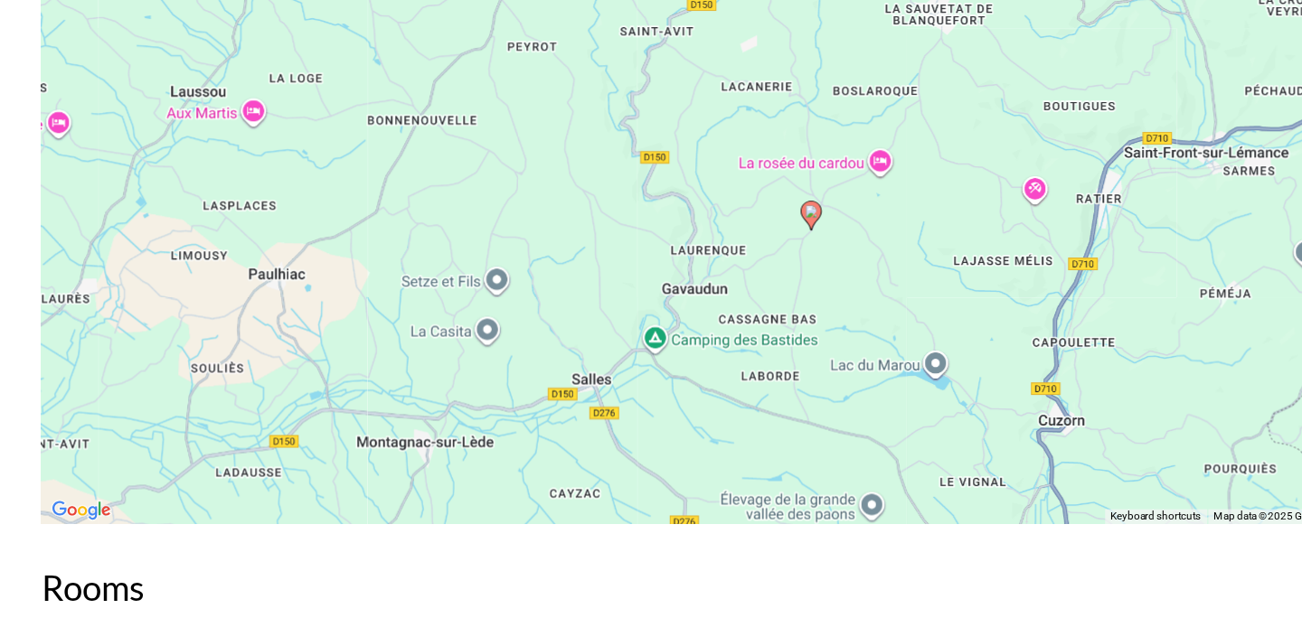
click at [857, 296] on div "To activate drag with keyboard, press Alt + Enter. Once in keyboard drag state,…" at bounding box center [651, 266] width 1230 height 543
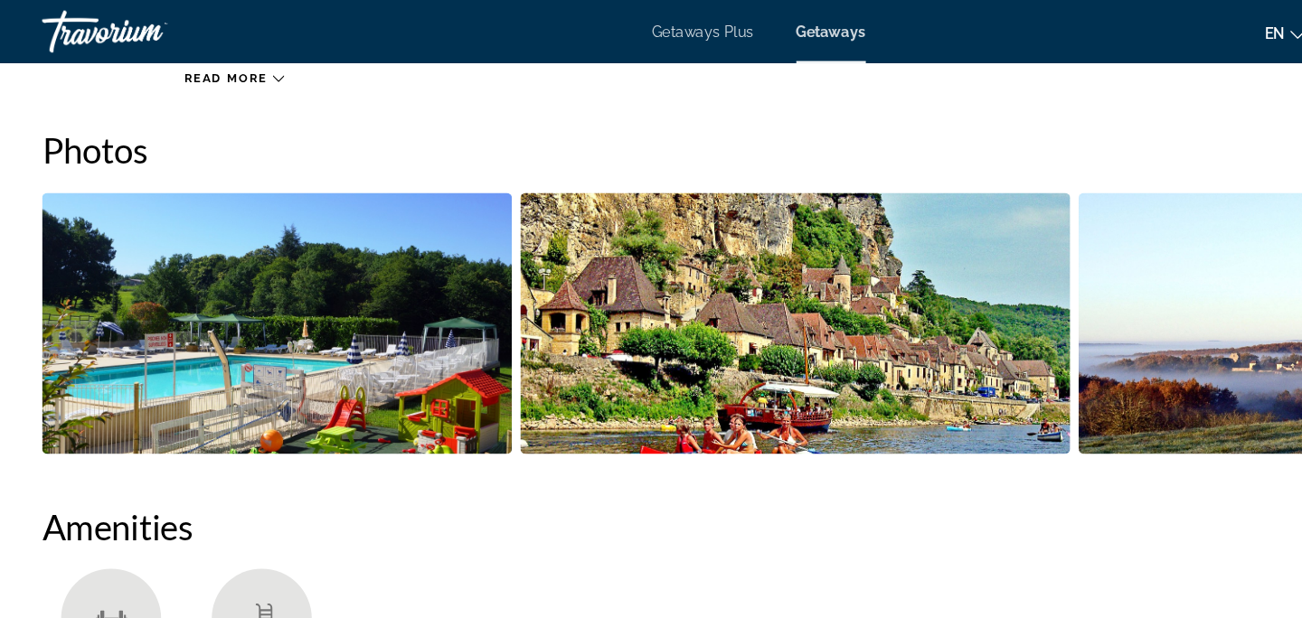
scroll to position [281, 0]
